Goal: Task Accomplishment & Management: Manage account settings

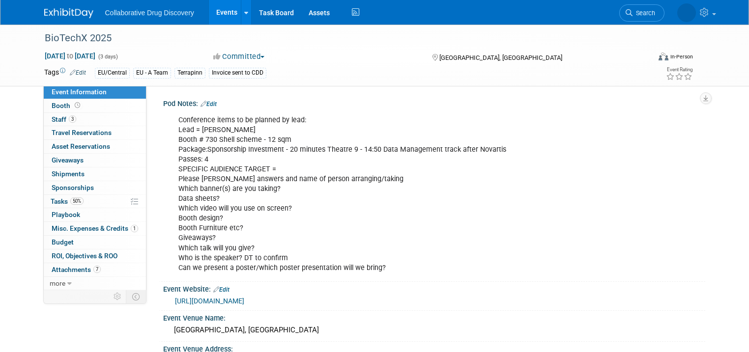
click at [76, 71] on link "Edit" at bounding box center [78, 72] width 16 height 7
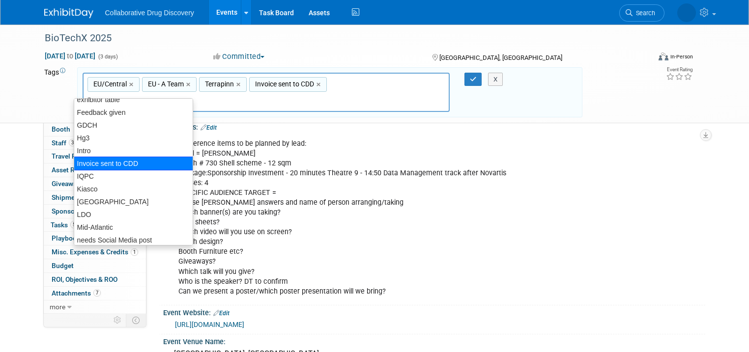
scroll to position [203, 0]
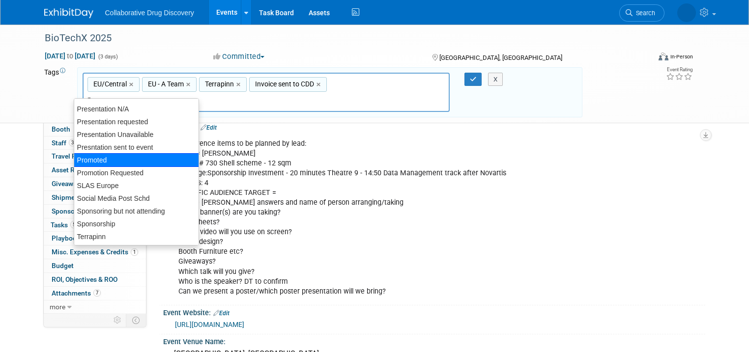
type input "pa"
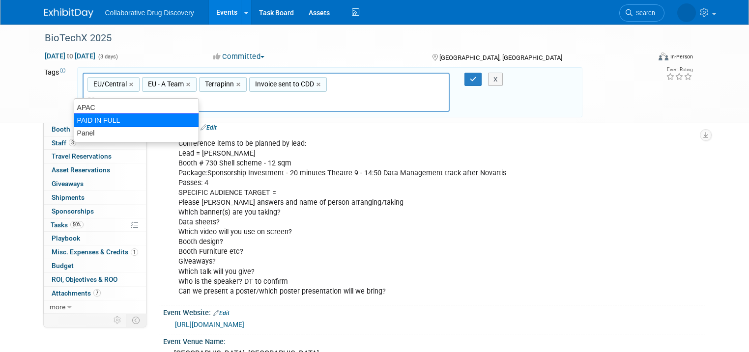
click at [96, 122] on div "PAID IN FULL" at bounding box center [136, 121] width 125 height 14
type input "EU/Central, [GEOGRAPHIC_DATA] - A Team, Terrapinn, Invoice sent to CDD, PAID IN…"
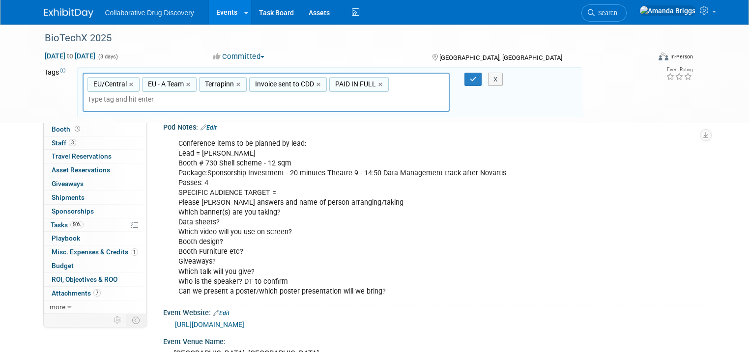
click at [307, 83] on div "Invoice sent to CDD ×" at bounding box center [288, 84] width 78 height 15
type input "Invoice sent to CDD"
click at [317, 83] on link "×" at bounding box center [320, 84] width 6 height 11
type input "EU/Central, [GEOGRAPHIC_DATA] - A Team, Terrapinn, PAID IN FULL"
click at [477, 81] on icon "button" at bounding box center [473, 79] width 7 height 6
